Goal: Task Accomplishment & Management: Manage account settings

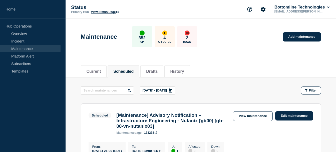
click at [226, 17] on div "Status Primary Hub View Status Page Bottomline Technologies [EMAIL_ADDRESS][PER…" at bounding box center [201, 9] width 270 height 19
click at [25, 47] on link "Maintenance" at bounding box center [30, 49] width 61 height 8
click at [127, 72] on button "Scheduled" at bounding box center [123, 71] width 20 height 5
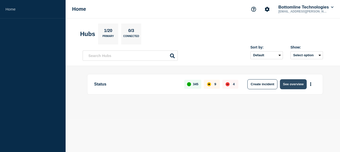
click at [288, 82] on button "See overview" at bounding box center [293, 84] width 27 height 10
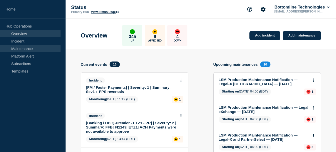
click at [28, 48] on link "Maintenance" at bounding box center [30, 49] width 61 height 8
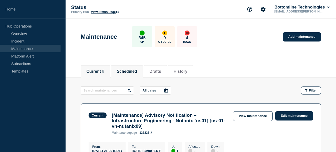
click at [133, 69] on button "Scheduled" at bounding box center [127, 71] width 20 height 5
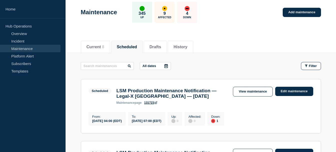
scroll to position [24, 0]
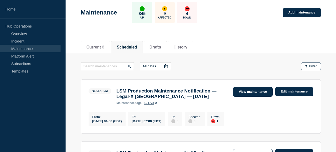
click at [253, 93] on link "View maintenance" at bounding box center [253, 92] width 40 height 10
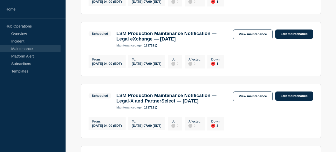
scroll to position [145, 0]
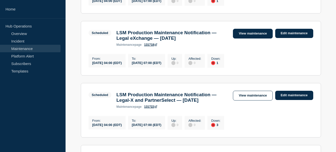
click at [250, 36] on link "View maintenance" at bounding box center [253, 34] width 40 height 10
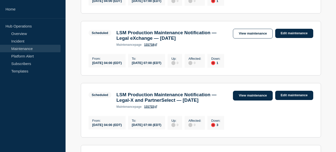
click at [244, 101] on link "View maintenance" at bounding box center [253, 96] width 40 height 10
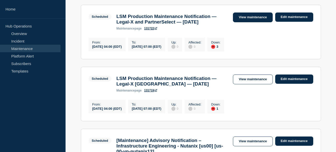
scroll to position [203, 0]
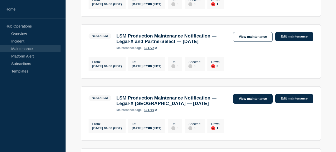
click at [248, 104] on link "View maintenance" at bounding box center [253, 99] width 40 height 10
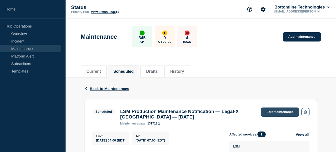
click at [277, 111] on link "Edit maintenance" at bounding box center [280, 112] width 38 height 9
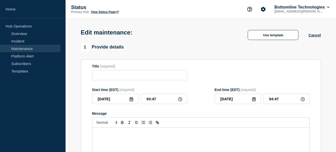
type input "LSM Production Maintenance Notification — Legal-X [GEOGRAPHIC_DATA] — [DATE]"
type input "04:00"
type input "07:00"
checkbox input "true"
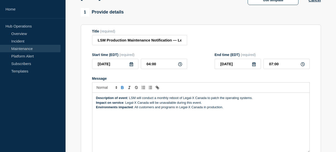
scroll to position [50, 0]
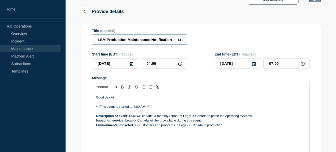
click at [96, 44] on input "LSM Production Maintenance Notification — Legal-X [GEOGRAPHIC_DATA] — [DATE]" at bounding box center [139, 40] width 95 height 10
type input "STARTED: LSM Production Maintenance Notification — Legal-X [GEOGRAPHIC_DATA] — …"
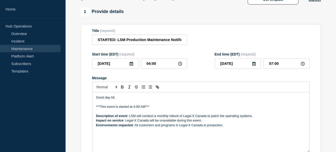
click at [192, 21] on div "1 Provide details Title (required) STARTED: LSM Production Maintenance Notifica…" at bounding box center [201, 88] width 240 height 160
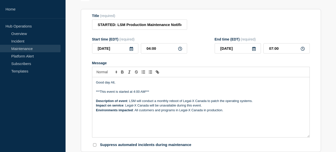
scroll to position [72, 0]
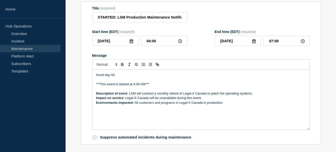
click at [220, 67] on div at bounding box center [201, 64] width 218 height 11
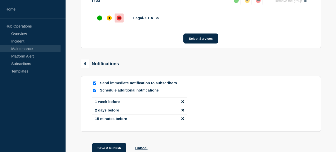
scroll to position [334, 0]
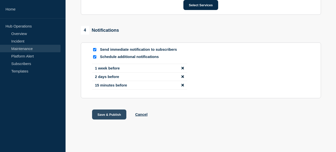
click at [105, 112] on button "Save & Publish" at bounding box center [109, 115] width 35 height 10
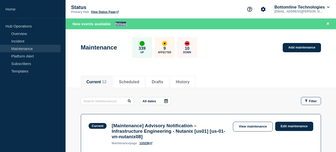
click at [122, 24] on button "Reload" at bounding box center [121, 24] width 13 height 4
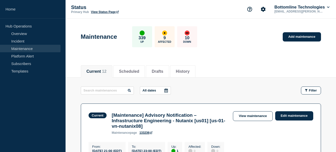
click at [104, 69] on button "Current 12" at bounding box center [97, 71] width 20 height 5
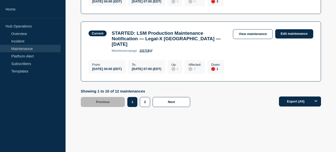
scroll to position [698, 0]
click at [144, 107] on button "2" at bounding box center [145, 102] width 10 height 10
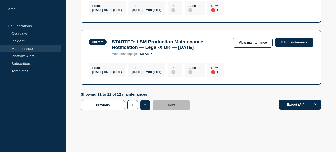
scroll to position [143, 0]
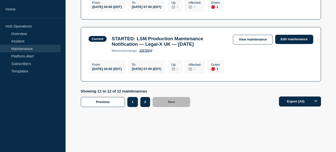
click at [134, 107] on button "1" at bounding box center [132, 102] width 10 height 10
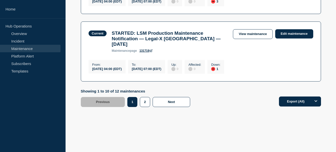
scroll to position [702, 0]
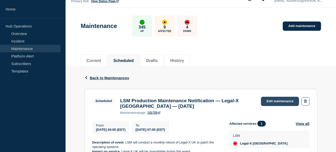
scroll to position [8, 0]
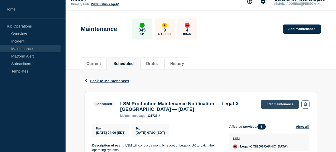
click at [266, 100] on link "Edit maintenance" at bounding box center [280, 104] width 38 height 9
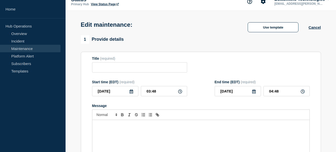
type input "LSM Production Maintenance Notification — Legal-X UK — August 24, 2025"
type input "04:00"
type input "07:00"
checkbox input "true"
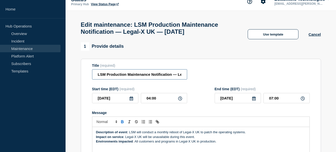
click at [96, 80] on input "LSM Production Maintenance Notification — Legal-X UK — August 24, 2025" at bounding box center [139, 74] width 95 height 10
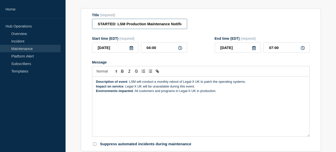
scroll to position [20, 0]
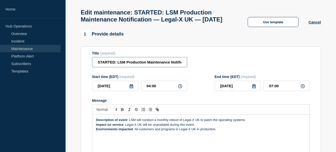
type input "STARTED: LSM Production Maintenance Notification — Legal-X UK — August 24, 2025"
click at [96, 130] on div "Description of event : LSM will conduct a monthly reboot of Legal-X UK to patch…" at bounding box center [200, 145] width 217 height 60
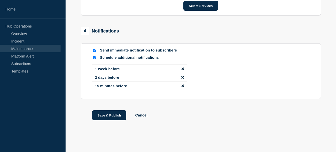
scroll to position [334, 0]
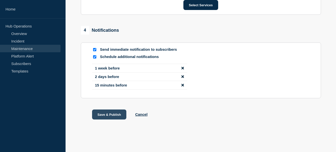
click at [105, 112] on button "Save & Publish" at bounding box center [109, 115] width 35 height 10
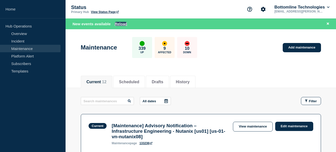
click at [123, 25] on button "Reload" at bounding box center [121, 24] width 13 height 4
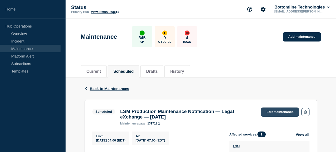
click at [271, 116] on link "Edit maintenance" at bounding box center [280, 112] width 38 height 9
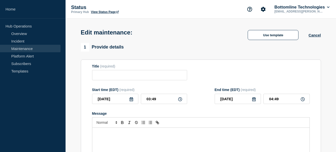
type input "LSM Production Maintenance Notification — Legal eXchange — August 24, 2025"
type input "04:00"
type input "07:00"
checkbox input "true"
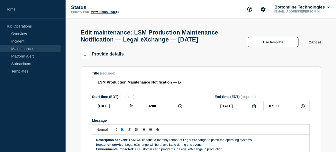
click at [96, 87] on input "LSM Production Maintenance Notification — Legal eXchange — August 24, 2025" at bounding box center [139, 82] width 95 height 10
click at [98, 87] on input "LSM Production Maintenance Notification — Legal eXchange — August 24, 2025" at bounding box center [139, 82] width 95 height 10
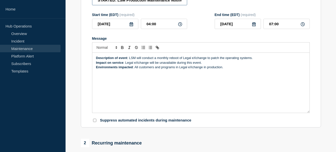
scroll to position [83, 0]
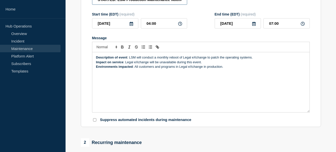
type input "STARTED: LSM Production Maintenance Notification — Legal eXchange — August 24, …"
click at [96, 59] on strong "Description of event" at bounding box center [111, 58] width 31 height 4
click at [101, 59] on strong "Description of event" at bounding box center [111, 58] width 31 height 4
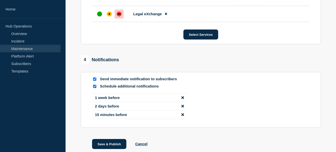
scroll to position [334, 0]
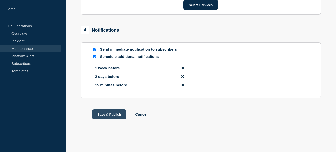
click at [109, 116] on button "Save & Publish" at bounding box center [109, 115] width 35 height 10
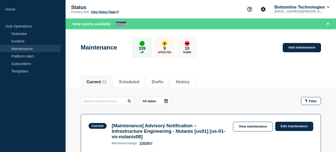
click at [125, 24] on button "Reload" at bounding box center [121, 24] width 13 height 4
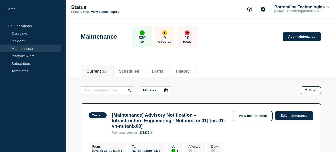
drag, startPoint x: 227, startPoint y: 1, endPoint x: 208, endPoint y: 14, distance: 23.5
click at [208, 14] on div "Status Primary Hub View Status Page Bottomline Technologies veera.mandavilli@bo…" at bounding box center [201, 9] width 270 height 19
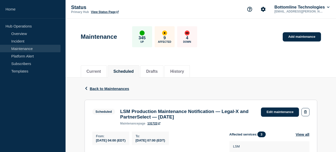
click at [267, 110] on link "Edit maintenance" at bounding box center [280, 112] width 38 height 9
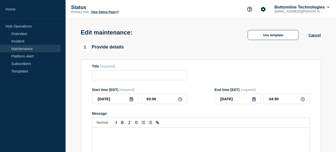
type input "LSM Production Maintenance Notification — Legal-X and PartnerSelect — [DATE]"
type input "04:00"
type input "07:00"
checkbox input "true"
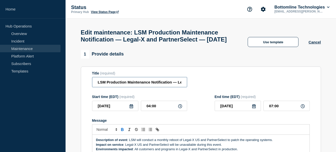
click at [97, 87] on input "LSM Production Maintenance Notification — Legal-X and PartnerSelect — [DATE]" at bounding box center [139, 82] width 95 height 10
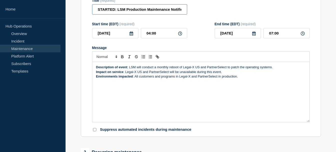
scroll to position [113, 0]
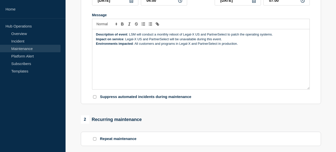
type input "STARTED: LSM Production Maintenance Notification — Legal-X and PartnerSelect — …"
click at [97, 36] on strong "Description of event" at bounding box center [111, 35] width 31 height 4
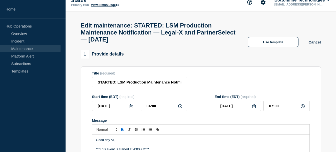
scroll to position [0, 0]
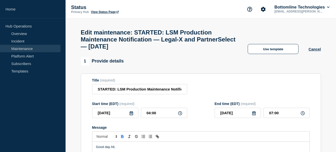
click at [227, 62] on div "1 Provide details" at bounding box center [201, 61] width 240 height 9
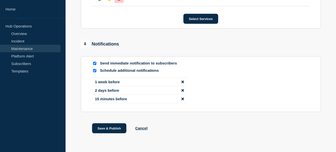
scroll to position [366, 0]
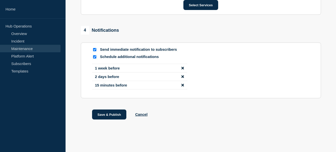
click at [106, 112] on button "Save & Publish" at bounding box center [109, 115] width 35 height 10
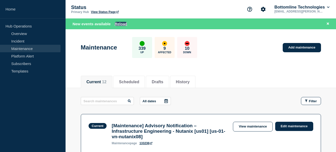
click at [119, 24] on button "Reload" at bounding box center [121, 24] width 13 height 4
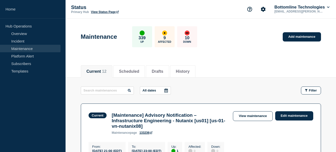
click at [93, 69] on button "Current 12" at bounding box center [97, 71] width 20 height 5
